Goal: Task Accomplishment & Management: Complete application form

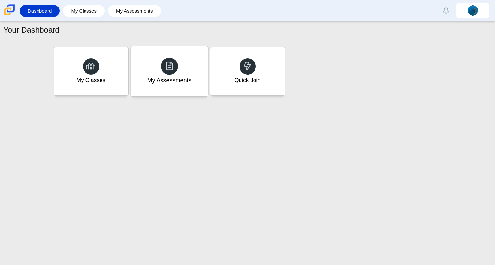
click at [186, 80] on div "My Assessments" at bounding box center [169, 80] width 44 height 8
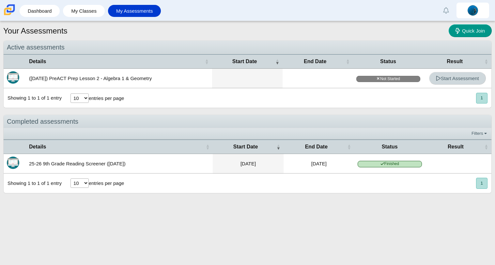
click at [459, 82] on link "Start Assessment" at bounding box center [457, 78] width 57 height 13
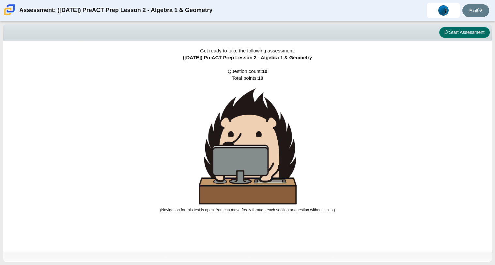
click at [468, 36] on button "Start Assessment" at bounding box center [464, 32] width 51 height 11
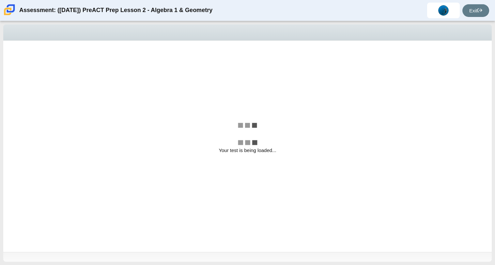
select select "bbf5d072-3e0b-44c4-9a12-6e7c9033f65b"
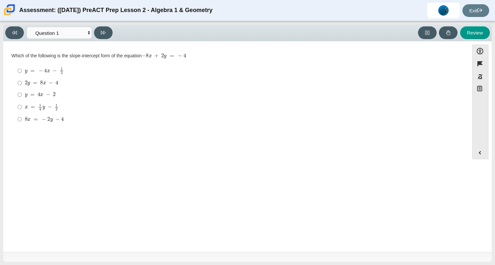
click at [47, 71] on mjx-c "Assessment items" at bounding box center [48, 71] width 3 height 3
click at [22, 71] on input "y = − 4 x − 1 2 y = − 4 x − 1 2" at bounding box center [20, 71] width 4 height 13
radio input "true"
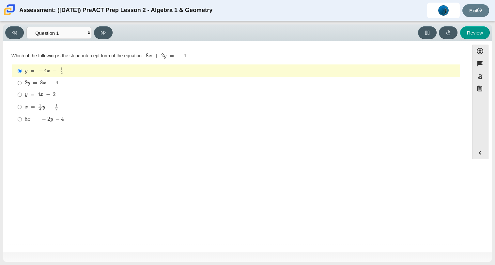
click at [56, 138] on div "Question Which of the following is the slope-intercept form of the equation − 8…" at bounding box center [236, 147] width 459 height 203
click at [46, 84] on mjx-c "Assessment items" at bounding box center [46, 84] width 1 height 0
click at [22, 84] on input "2 y = 8 x − 4 2 y = 8 x − 4" at bounding box center [20, 83] width 4 height 12
radio input "true"
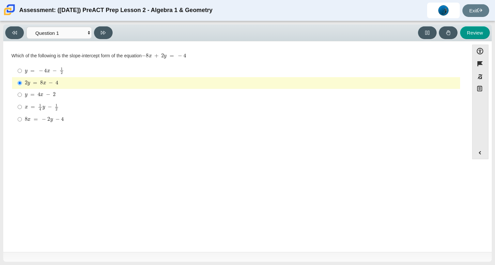
click at [47, 101] on mjx-container "x = 1 4 y − 1 2" at bounding box center [42, 106] width 34 height 12
click at [22, 101] on input "x = 1 4 y − 1 2 x = 1 4 y − 1 2" at bounding box center [20, 107] width 4 height 13
radio input "true"
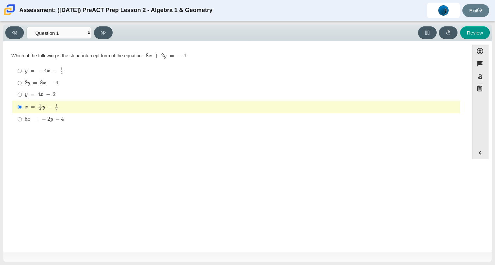
click at [43, 96] on mjx-c "Assessment items" at bounding box center [43, 96] width 1 height 0
click at [22, 97] on input "y = 4 x − 2 y = 4 x − 2" at bounding box center [20, 95] width 4 height 12
radio input "true"
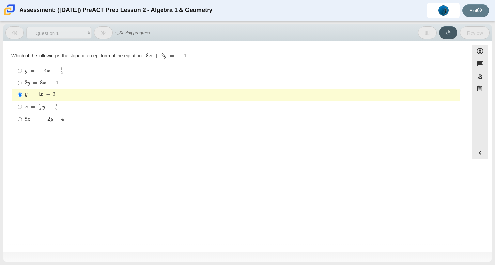
click at [55, 116] on mjx-container "8 x = − 2 y − 4" at bounding box center [44, 119] width 39 height 12
click at [22, 116] on input "8 x = − 2 y − 4 8 x = − 2 y − 4" at bounding box center [20, 119] width 4 height 12
radio input "true"
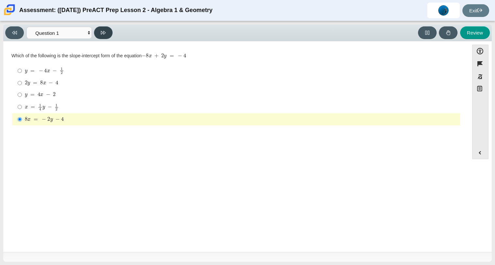
click at [102, 35] on button at bounding box center [103, 32] width 19 height 13
select select "ed62e223-81bd-4cbf-ab48-ab975844bd1f"
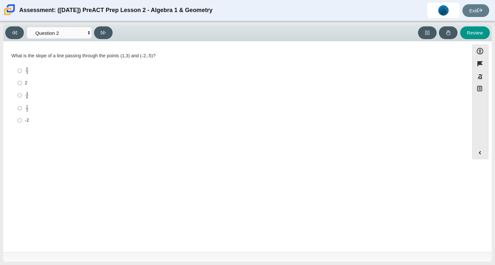
click at [16, 69] on label "8 3 8 thirds" at bounding box center [236, 71] width 447 height 13
click at [18, 69] on input "8 3 8 thirds" at bounding box center [20, 71] width 4 height 13
radio input "true"
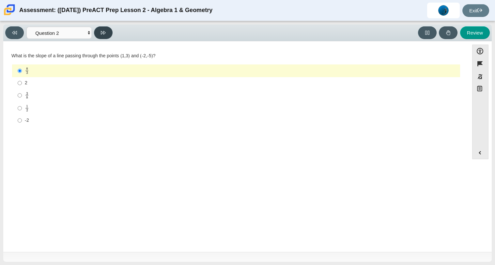
click at [97, 37] on button at bounding box center [103, 32] width 19 height 13
select select "97f4f5fa-a52e-4fed-af51-565bfcdf47cb"
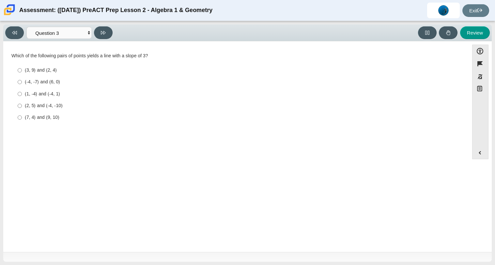
click at [161, 59] on div "Which of the following pairs of points yields a line with a slope of 3?" at bounding box center [235, 56] width 449 height 7
click at [55, 120] on div "(7, 4) and (9, 10)" at bounding box center [241, 117] width 432 height 7
click at [22, 120] on input "(7, 4) and (9, 10) (7, 4) and (9, 10)" at bounding box center [20, 118] width 4 height 12
radio input "true"
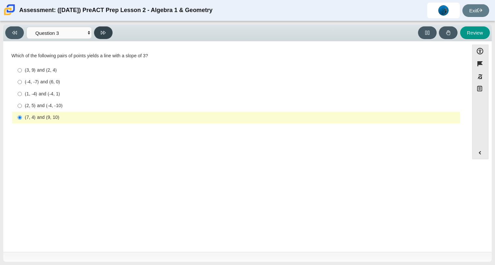
click at [103, 36] on button at bounding box center [103, 32] width 19 height 13
select select "89427bb7-e313-4f00-988f-8b8255897029"
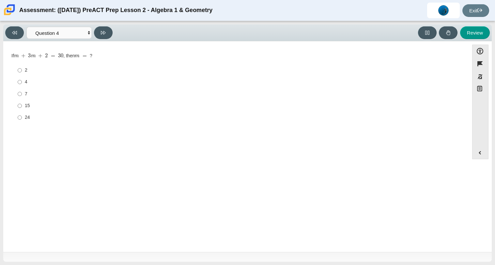
click at [29, 93] on div "7" at bounding box center [241, 94] width 432 height 7
click at [22, 93] on input "7 7" at bounding box center [20, 94] width 4 height 12
radio input "true"
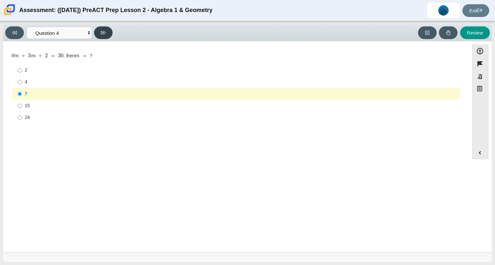
click at [105, 37] on button at bounding box center [103, 32] width 19 height 13
select select "489dcffd-4e6a-49cf-a9d6-ad1d4a911a4e"
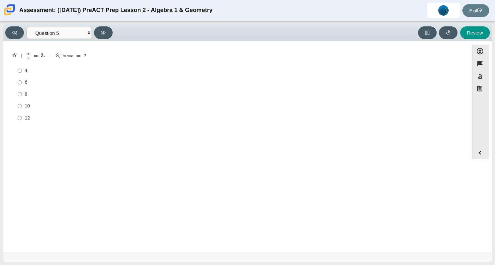
click at [26, 82] on div "6" at bounding box center [241, 82] width 432 height 7
click at [22, 82] on input "6 6" at bounding box center [20, 83] width 4 height 12
radio input "true"
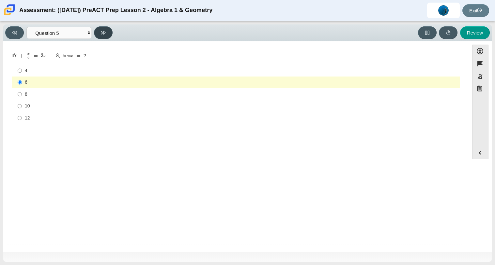
click at [100, 36] on button at bounding box center [103, 32] width 19 height 13
select select "210571de-36a6-4d8e-a361-ceff8ef801dc"
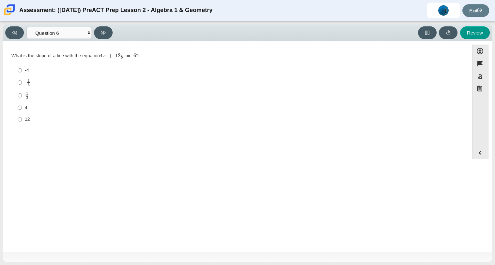
click at [30, 118] on div "12" at bounding box center [241, 119] width 432 height 7
click at [22, 118] on input "12 12" at bounding box center [20, 120] width 4 height 12
radio input "true"
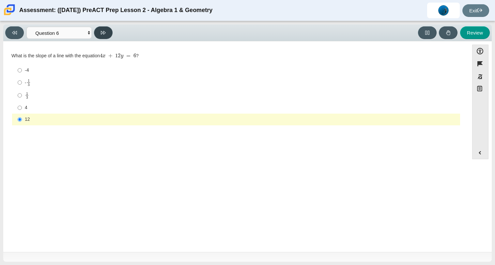
click at [103, 36] on button at bounding box center [103, 32] width 19 height 13
select select "ec95ace6-bebc-42b8-9428-40567494d4da"
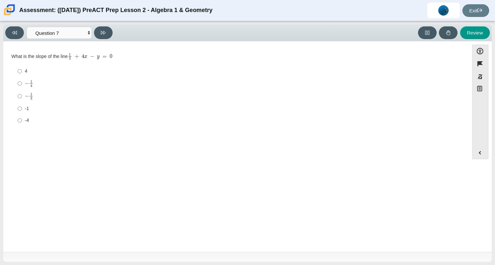
click at [32, 90] on label "− 1 4 negative 1 fourth" at bounding box center [236, 83] width 447 height 13
click at [22, 90] on input "− 1 4 negative 1 fourth" at bounding box center [20, 83] width 4 height 13
radio input "true"
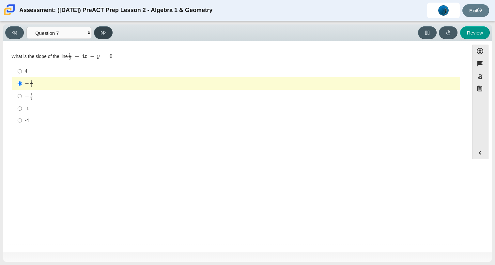
click at [101, 37] on button at bounding box center [103, 32] width 19 height 13
select select "ce81fe10-bf29-4b5e-8bd7-4f47f2fed4d8"
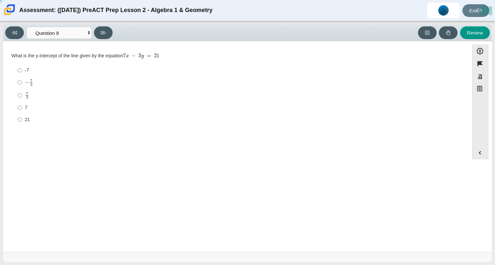
click at [36, 84] on div "− 7 3" at bounding box center [241, 83] width 432 height 8
click at [22, 84] on input "− 7 3 negative 7 thirds" at bounding box center [20, 82] width 4 height 13
radio input "true"
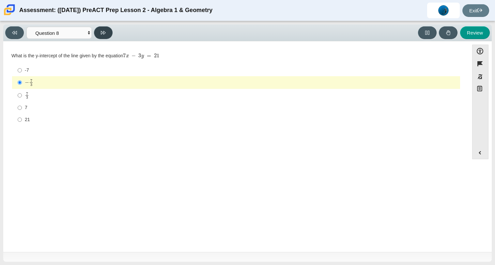
click at [103, 31] on icon at bounding box center [103, 33] width 5 height 4
select select "14773eaf-2ca1-47ae-afe7-a624a56f34b3"
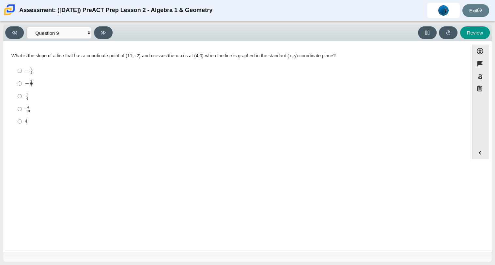
click at [31, 85] on mjx-c "Assessment items" at bounding box center [31, 85] width 2 height 3
click at [22, 85] on input "− 2 7 negative 2 sevenths" at bounding box center [20, 83] width 4 height 13
radio input "true"
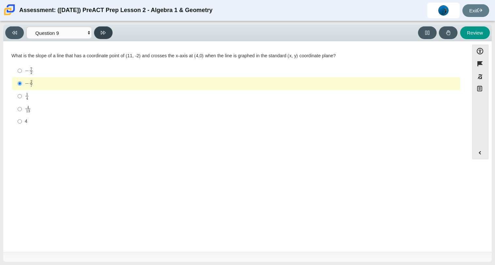
click at [102, 33] on icon at bounding box center [103, 32] width 5 height 5
select select "96b71634-eacb-4f7e-8aef-411727d9bcba"
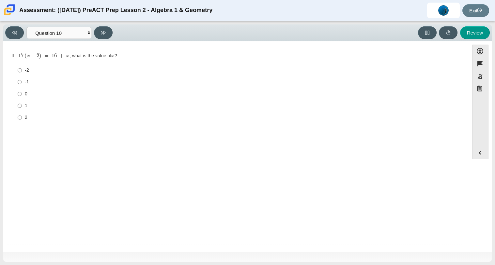
click at [25, 106] on div "1" at bounding box center [241, 106] width 432 height 7
click at [22, 106] on input "1 1" at bounding box center [20, 106] width 4 height 12
radio input "true"
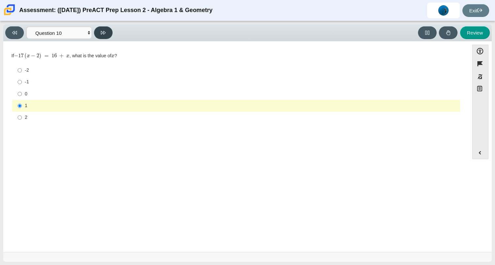
click at [108, 33] on button at bounding box center [103, 32] width 19 height 13
select select "review"
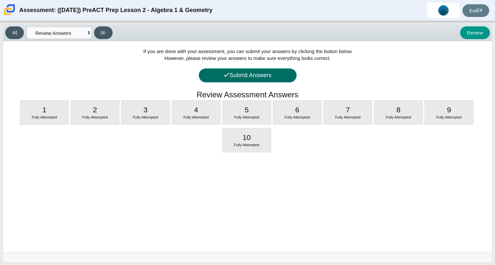
click at [227, 76] on icon at bounding box center [226, 75] width 6 height 6
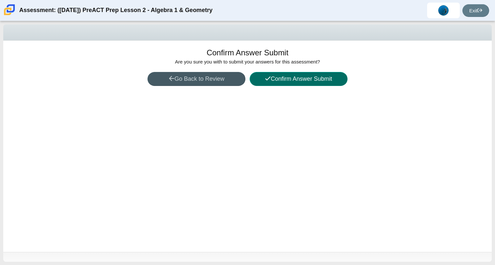
click at [271, 74] on button "Confirm Answer Submit" at bounding box center [298, 79] width 98 height 14
